Goal: Task Accomplishment & Management: Manage account settings

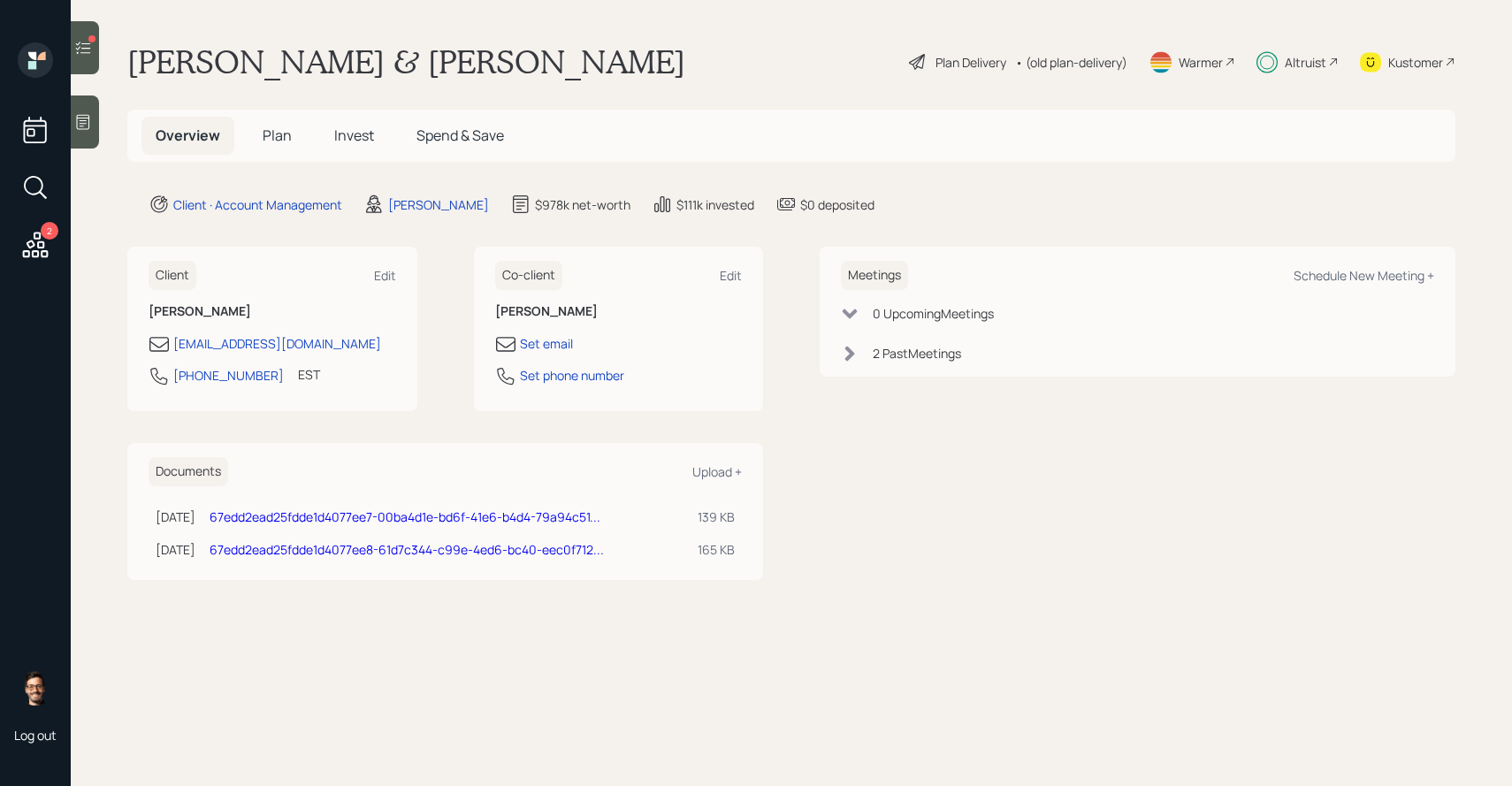
click at [364, 147] on h5 "Invest" at bounding box center [355, 135] width 69 height 38
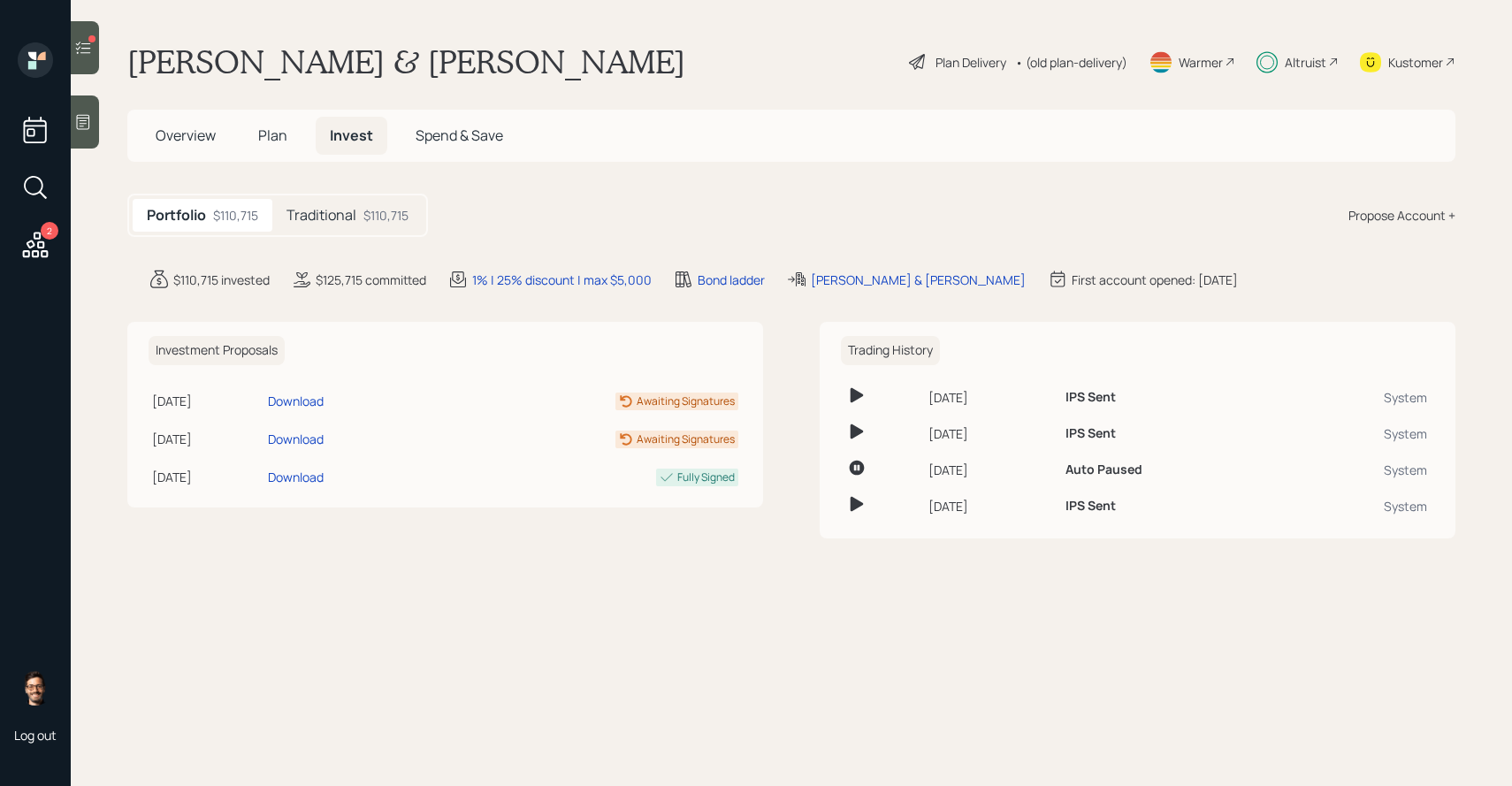
click at [330, 207] on h5 "Traditional" at bounding box center [320, 215] width 69 height 17
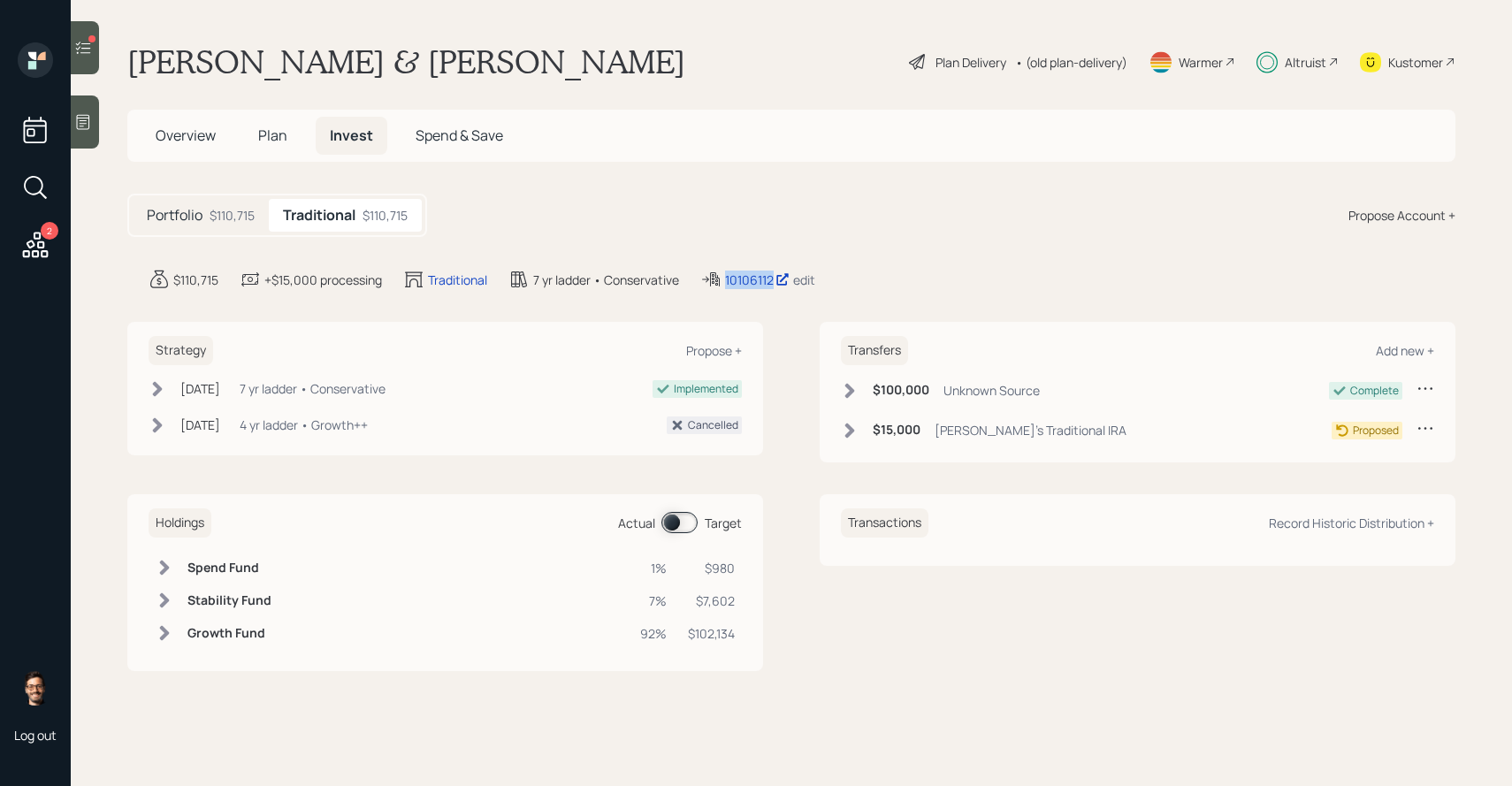
drag, startPoint x: 828, startPoint y: 280, endPoint x: 728, endPoint y: 282, distance: 100.0
click at [728, 282] on div "$110,715 +$15,000 processing Traditional 7 yr ladder • Conservative 10106112 ed…" at bounding box center [801, 279] width 1306 height 21
copy div "10106112"
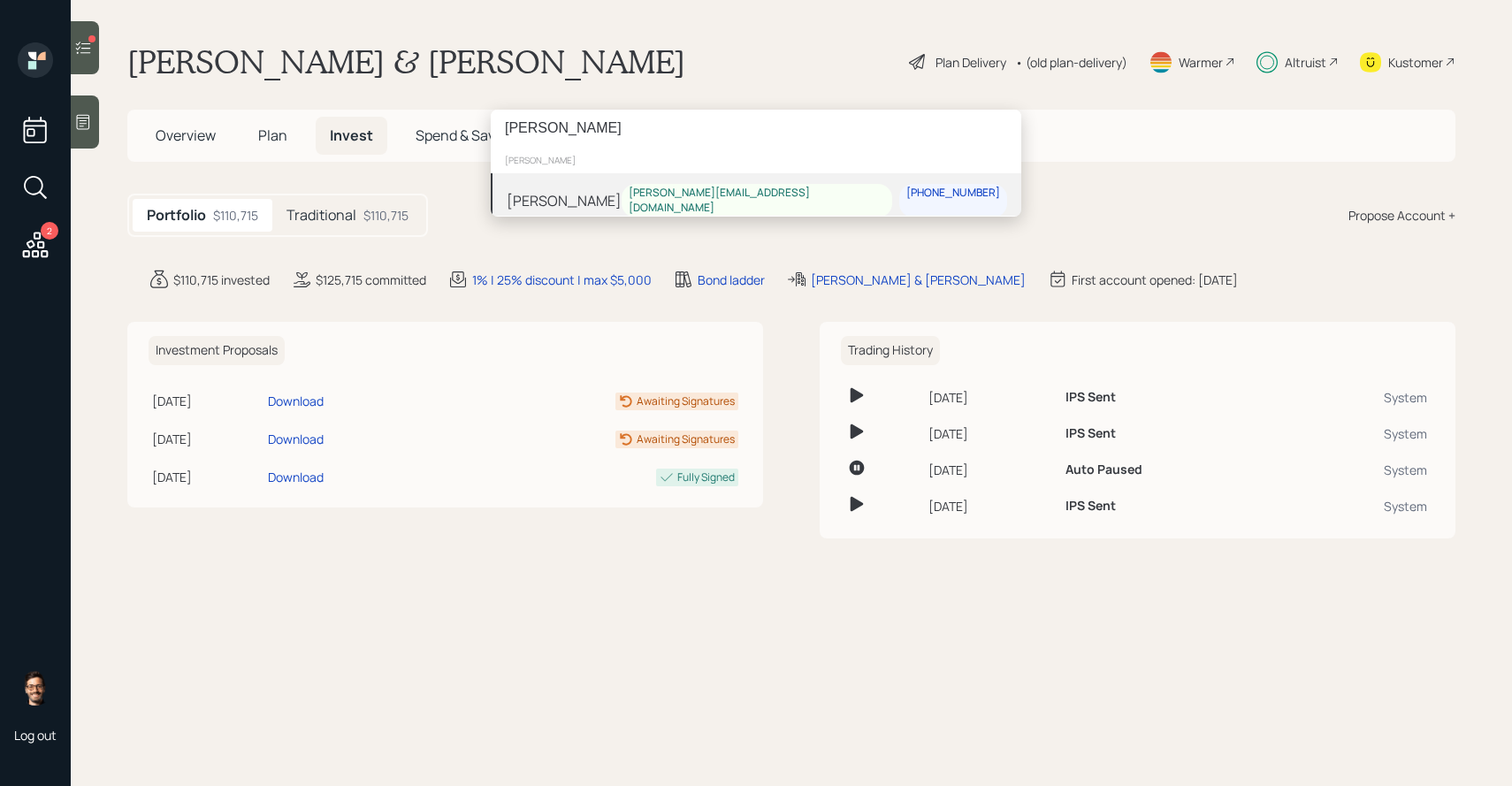
type input "[PERSON_NAME]"
click at [620, 199] on div "[PERSON_NAME] [PERSON_NAME][EMAIL_ADDRESS][DOMAIN_NAME] [PHONE_NUMBER]" at bounding box center [756, 200] width 531 height 55
